Goal: Transaction & Acquisition: Obtain resource

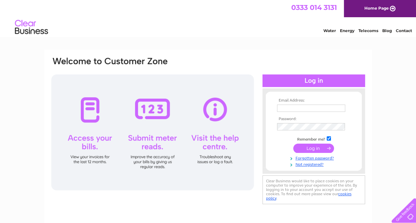
type input "[PERSON_NAME][EMAIL_ADDRESS][DOMAIN_NAME]"
click at [311, 149] on input "submit" at bounding box center [313, 147] width 41 height 9
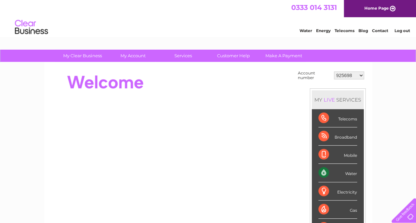
click at [350, 72] on select "925698 934462 934831 938572 941363 942374 952730 966731 966770 967205 971927 97…" at bounding box center [349, 75] width 30 height 8
select select "30312994"
click at [334, 71] on select "925698 934462 934831 938572 941363 942374 952730 966731 966770 967205 971927 97…" at bounding box center [349, 75] width 30 height 8
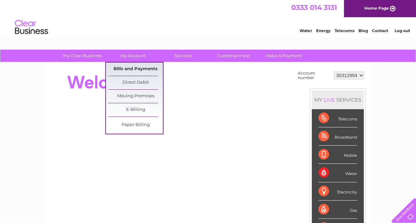
click at [147, 67] on link "Bills and Payments" at bounding box center [135, 68] width 55 height 13
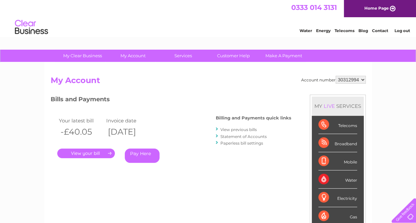
click at [233, 130] on link "View previous bills" at bounding box center [238, 129] width 36 height 5
click at [228, 127] on link "View previous bills" at bounding box center [238, 129] width 36 height 5
click at [216, 128] on div "Bills and Payments Billing and Payments quick links View previous bills Stateme…" at bounding box center [171, 134] width 240 height 78
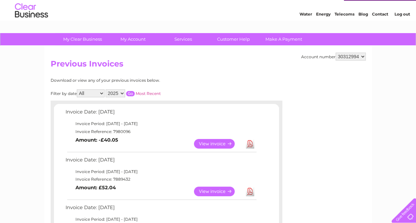
scroll to position [16, 0]
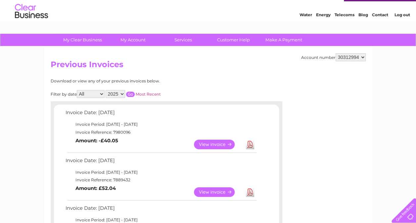
click at [215, 145] on link "View" at bounding box center [218, 145] width 49 height 10
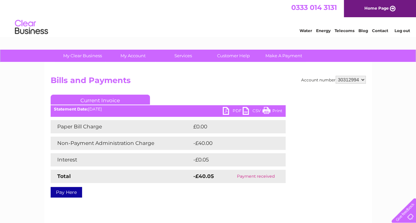
click at [234, 113] on link "PDF" at bounding box center [232, 112] width 20 height 10
click at [233, 109] on link "PDF" at bounding box center [232, 112] width 20 height 10
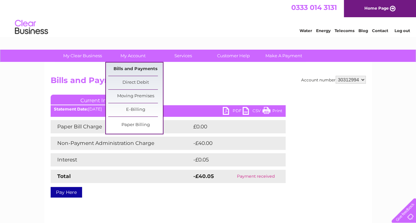
click at [129, 67] on link "Bills and Payments" at bounding box center [135, 68] width 55 height 13
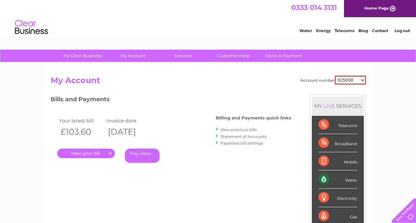
click at [356, 80] on select "925698 934462 934831 938572 941363 942374 952730 966731 966770 967205 971927 97…" at bounding box center [350, 80] width 31 height 9
select select "30312994"
click at [335, 76] on select "925698 934462 934831 938572 941363 942374 952730 966731 966770 967205 971927 97…" at bounding box center [350, 80] width 31 height 9
click at [234, 128] on link "View previous bills" at bounding box center [238, 129] width 36 height 5
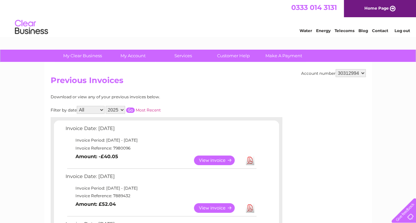
click at [204, 206] on link "View" at bounding box center [218, 208] width 49 height 10
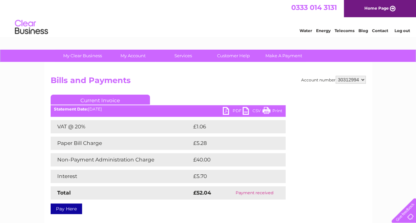
click at [233, 111] on link "PDF" at bounding box center [232, 112] width 20 height 10
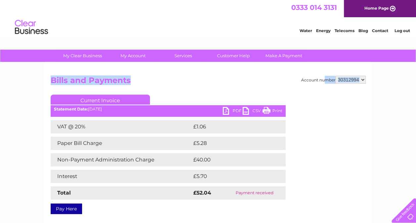
drag, startPoint x: 415, startPoint y: 50, endPoint x: 421, endPoint y: 71, distance: 22.2
click at [415, 71] on html "My Clear Business Login Details My Details My Preferences Link Account My Accou…" at bounding box center [208, 183] width 416 height 366
drag, startPoint x: 421, startPoint y: 71, endPoint x: 385, endPoint y: 114, distance: 56.1
click at [385, 114] on div "My Clear Business Login Details My Details My Preferences Link Account My Accou…" at bounding box center [208, 205] width 416 height 311
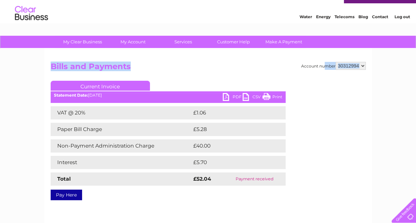
scroll to position [14, 0]
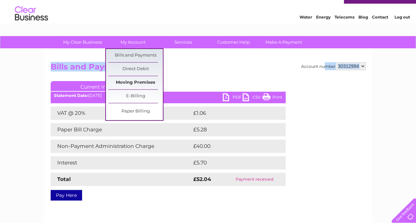
click at [133, 80] on link "Moving Premises" at bounding box center [135, 82] width 55 height 13
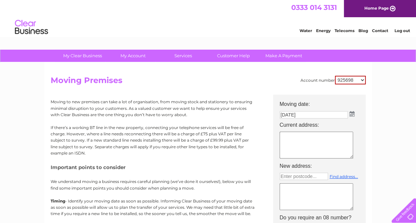
click at [142, 66] on div "Account number 925698 934462 934831 938572 941363 942374 952730 966731 966770 9…" at bounding box center [207, 192] width 327 height 261
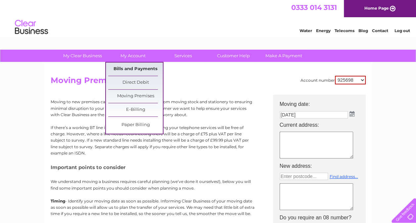
click at [136, 68] on link "Bills and Payments" at bounding box center [135, 68] width 55 height 13
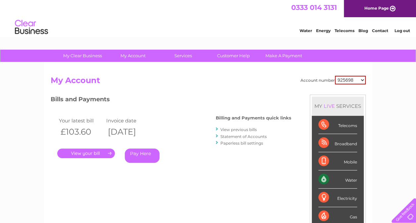
click at [359, 80] on select "925698 934462 934831 938572 941363 942374 952730 966731 966770 967205 971927 97…" at bounding box center [350, 80] width 31 height 9
